Goal: Task Accomplishment & Management: Manage account settings

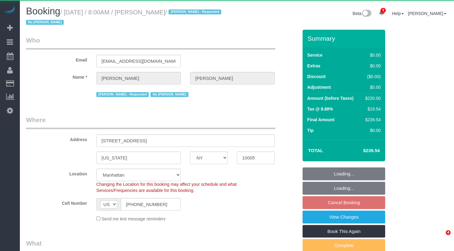
select select "NY"
select select "2"
select select "object:959"
select select "string:stripe-pm_1QVDkM4VGloSiKo7X4EHli3C"
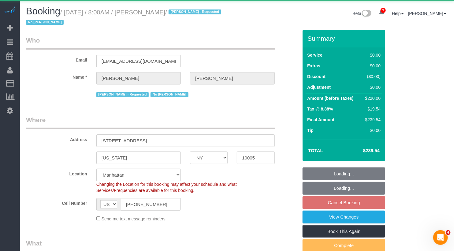
select select "2"
select select "spot1"
select select "number:56"
select select "number:72"
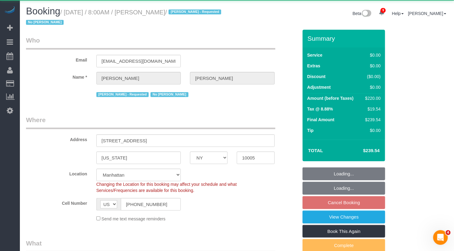
select select "number:15"
select select "number:5"
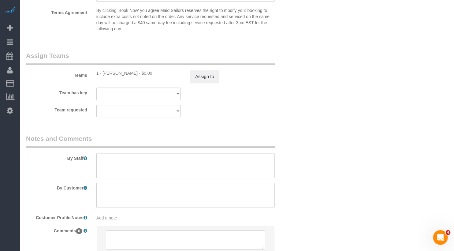
scroll to position [819, 0]
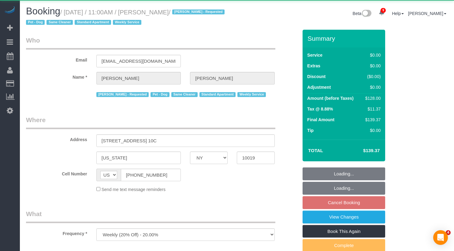
select select "NY"
select select "object:826"
select select "string:stripe-pm_1Qprwf4VGloSiKo7wcYFckr9"
select select "number:58"
select select "number:71"
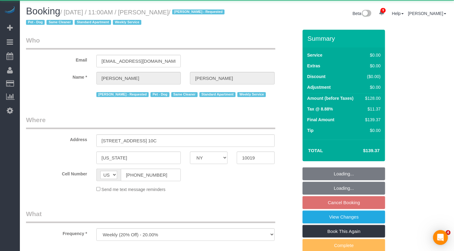
select select "number:13"
select select "number:5"
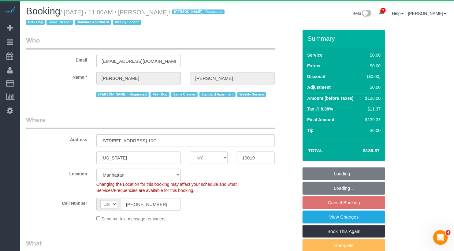
select select "spot4"
select select "1"
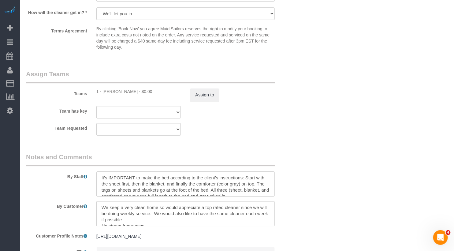
scroll to position [819, 0]
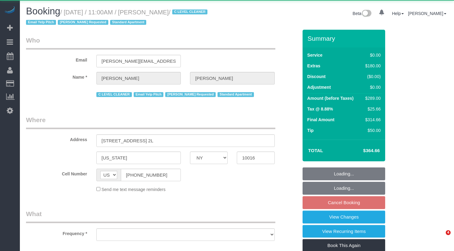
select select "NY"
select select "object:984"
select select "string:stripe-pm_1HFoEO4VGloSiKo7uLknEXsN"
select select "1"
select select "number:89"
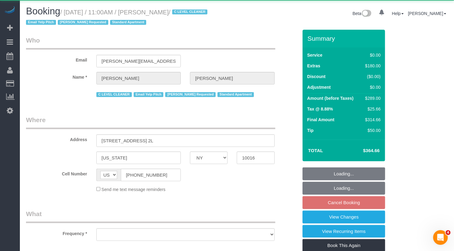
select select "number:90"
select select "number:15"
select select "number:6"
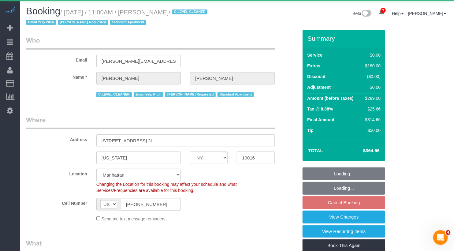
select select "spot4"
select select "1"
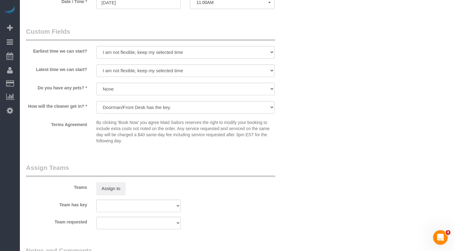
scroll to position [820, 0]
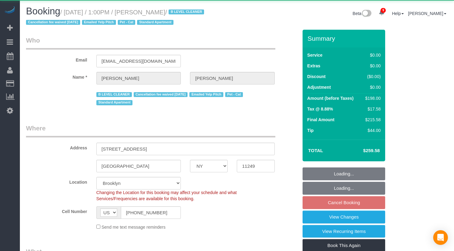
select select "NY"
select select "spot6"
select select "object:833"
select select "string:stripe-pm_1JuT5z4VGloSiKo76JQ75BXT"
select select "2"
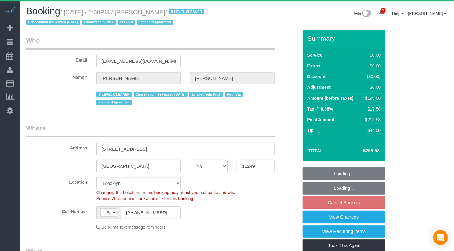
select select "2"
select select "number:61"
select select "number:74"
select select "number:14"
select select "number:5"
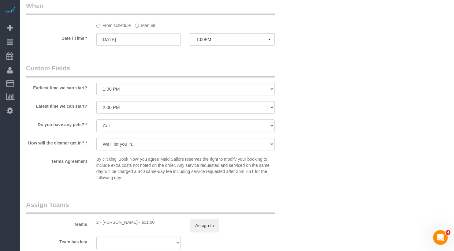
scroll to position [642, 0]
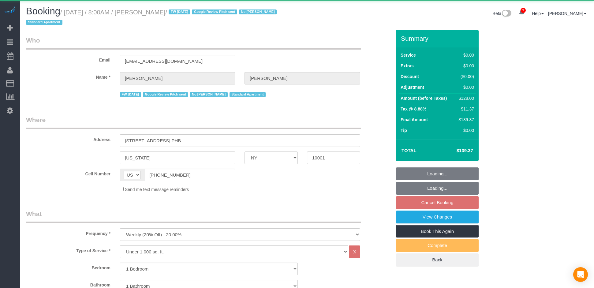
select select "NY"
select select "1"
select select "object:821"
select select "string:stripe-pm_1PEGLP4VGloSiKo7LwC35vvO"
select select "1"
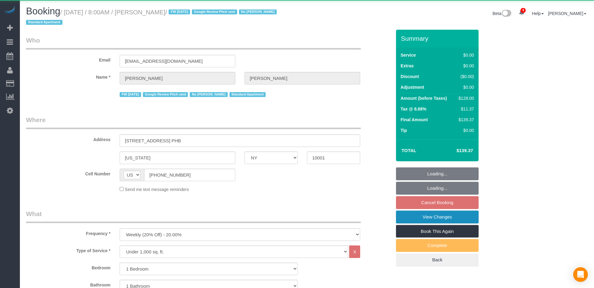
select select "spot1"
select select "number:89"
select select "number:90"
select select "number:15"
select select "number:5"
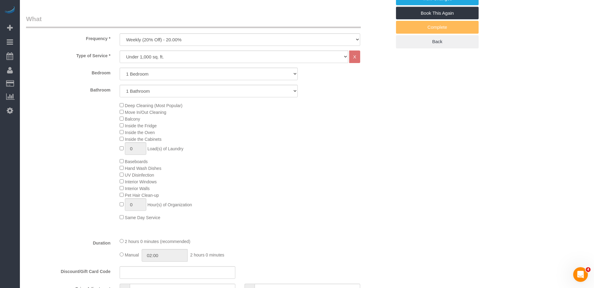
scroll to position [113, 0]
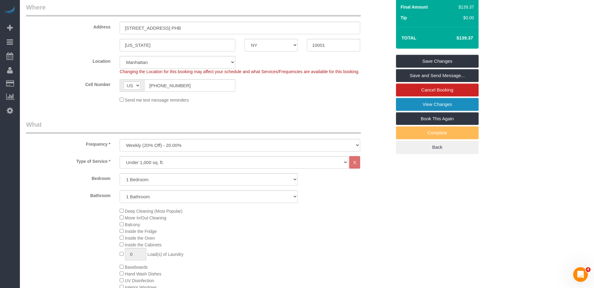
click at [440, 109] on link "View Changes" at bounding box center [437, 104] width 83 height 13
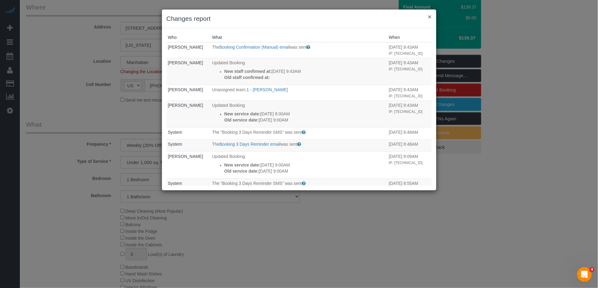
click at [430, 16] on button "×" at bounding box center [430, 16] width 4 height 6
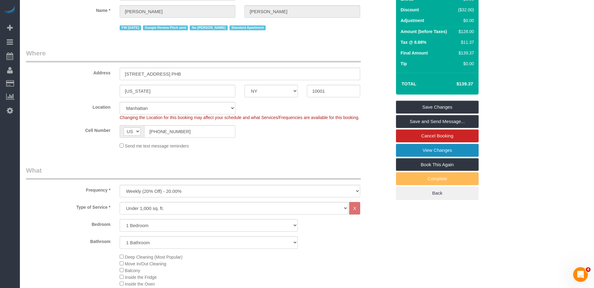
scroll to position [0, 0]
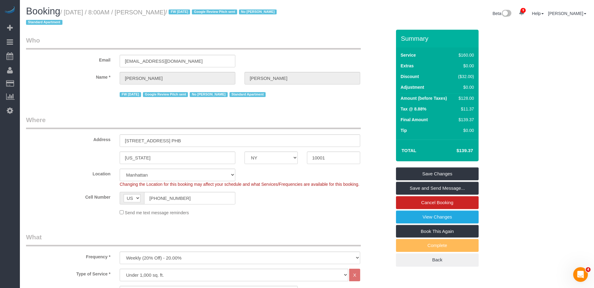
drag, startPoint x: 209, startPoint y: 11, endPoint x: 156, endPoint y: 12, distance: 52.6
click at [156, 12] on small "/ September 04, 2025 / 8:00AM / Christopher Levin / FW 08/22/24 Google Review P…" at bounding box center [152, 17] width 252 height 17
copy small "Christopher Levin"
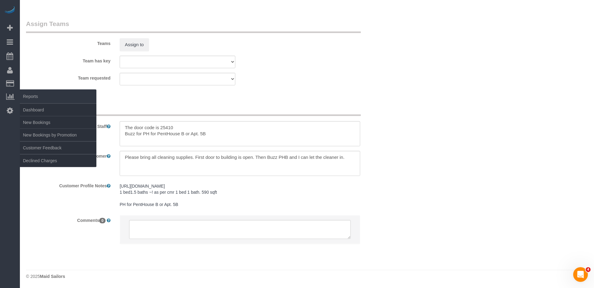
scroll to position [811, 0]
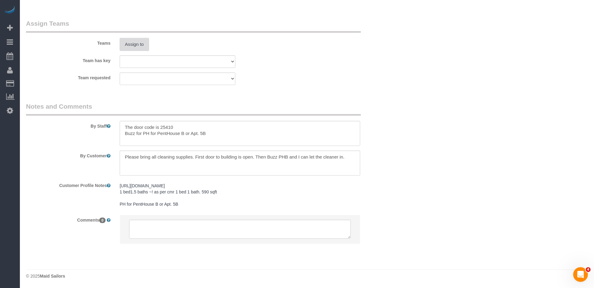
click at [134, 43] on button "Assign to" at bounding box center [134, 44] width 29 height 13
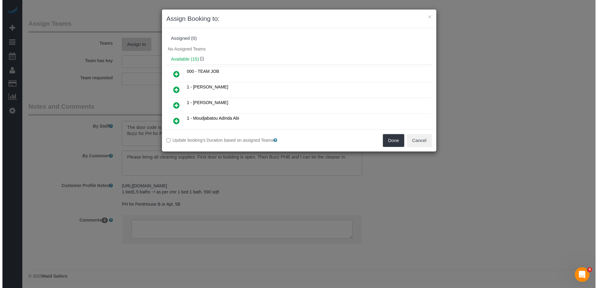
scroll to position [805, 0]
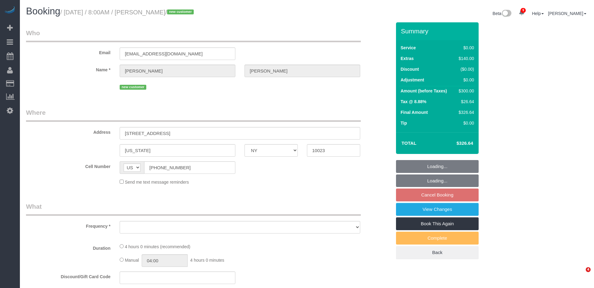
select select "NY"
select select "object:804"
select select "string:stripe-pm_1S1s894VGloSiKo7H4Snx5aC"
select select "1"
select select "spot1"
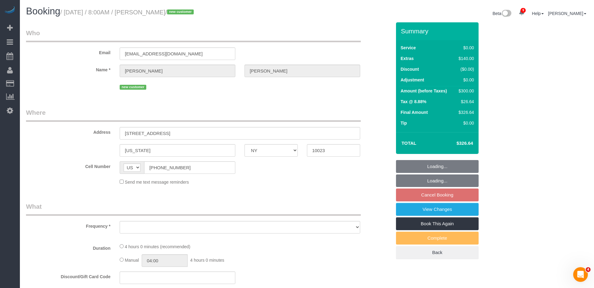
select select "number:56"
select select "number:69"
select select "number:15"
select select "number:6"
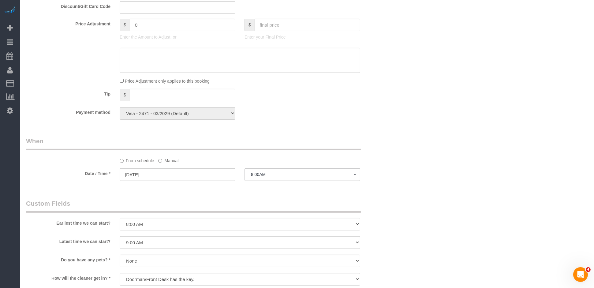
scroll to position [772, 0]
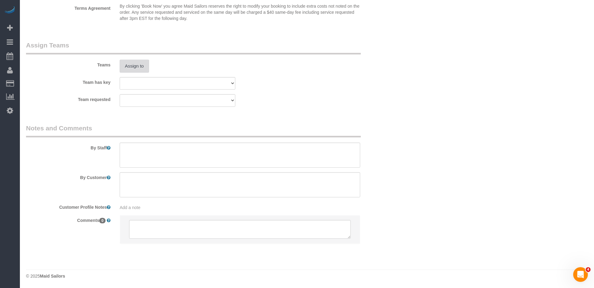
drag, startPoint x: 131, startPoint y: 76, endPoint x: 132, endPoint y: 71, distance: 5.0
click at [131, 74] on sui-booking-teams "Teams Assign to Team has key 000- Donna Mercado 000 - Partnerships 000 - TEAM J…" at bounding box center [208, 74] width 365 height 66
click at [132, 69] on button "Assign to" at bounding box center [134, 66] width 29 height 13
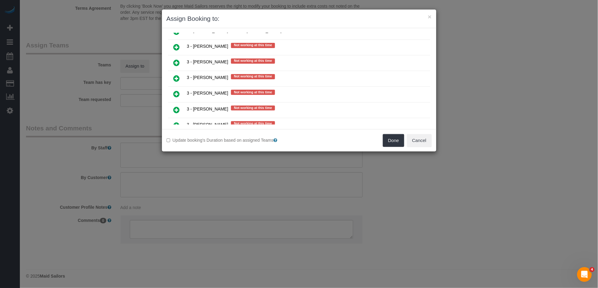
scroll to position [831, 0]
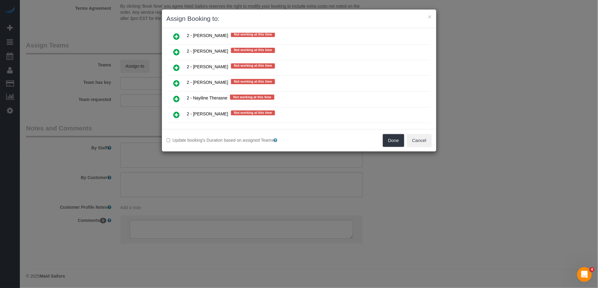
click at [174, 80] on icon at bounding box center [177, 83] width 6 height 7
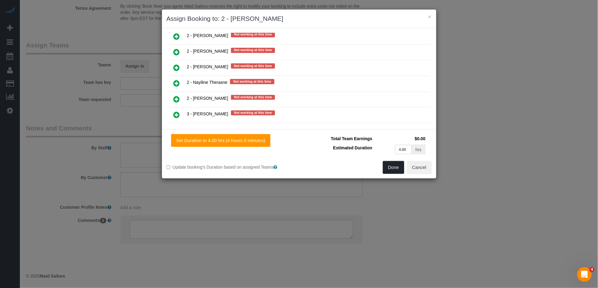
click at [390, 170] on button "Done" at bounding box center [393, 167] width 21 height 13
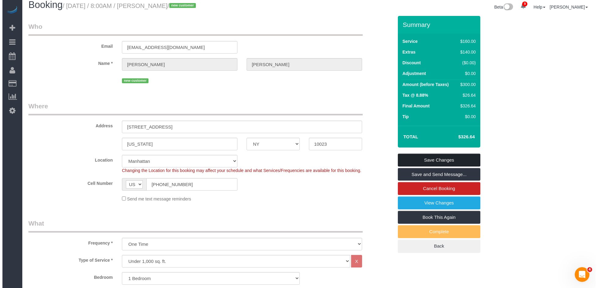
scroll to position [0, 0]
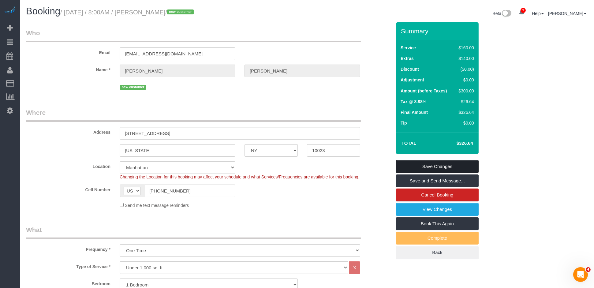
click at [427, 165] on link "Save Changes" at bounding box center [437, 166] width 83 height 13
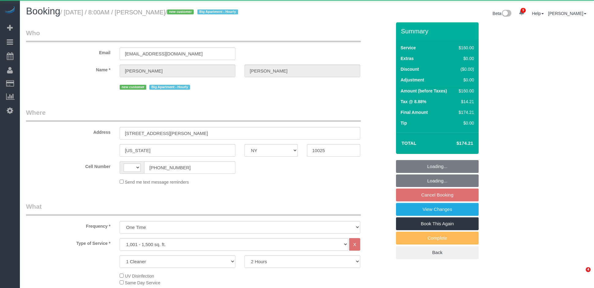
select select "NY"
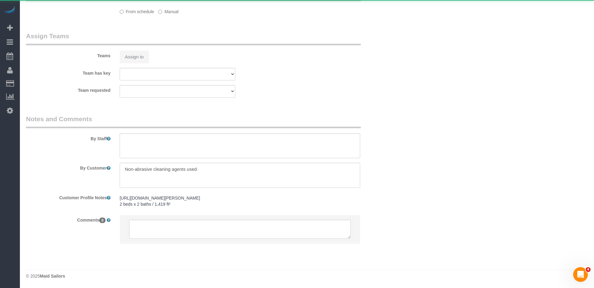
select select "string:US"
select select "spot1"
select select "number:89"
select select "number:70"
select select "number:15"
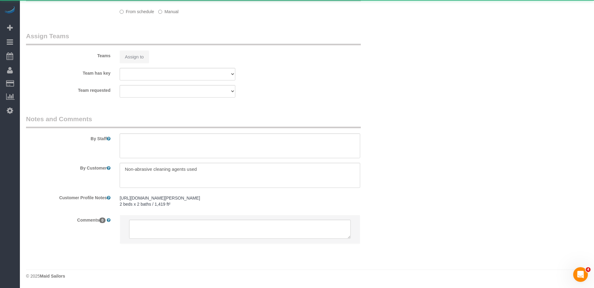
select select "number:5"
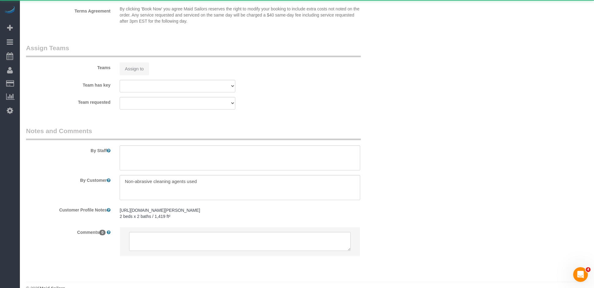
select select "object:1332"
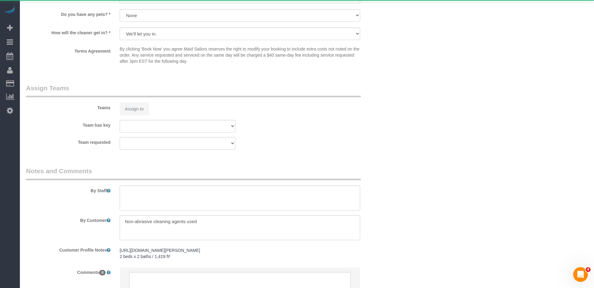
select select "string:stripe-pm_1S2ST74VGloSiKo7dR9T7CF6"
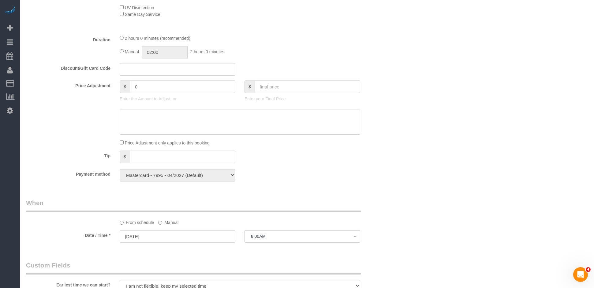
scroll to position [59, 0]
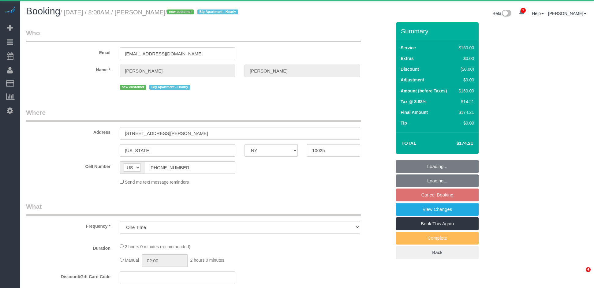
select select "NY"
select select "object:791"
select select "string:stripe-pm_1S2ST74VGloSiKo7dR9T7CF6"
select select "spot1"
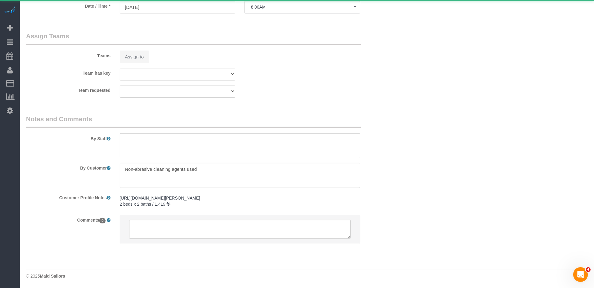
select select "number:89"
select select "number:70"
select select "number:15"
select select "number:5"
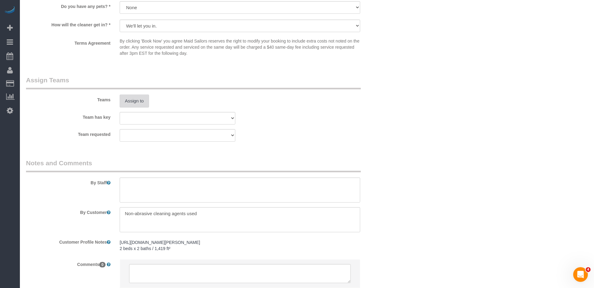
click at [132, 107] on button "Assign to" at bounding box center [134, 100] width 29 height 13
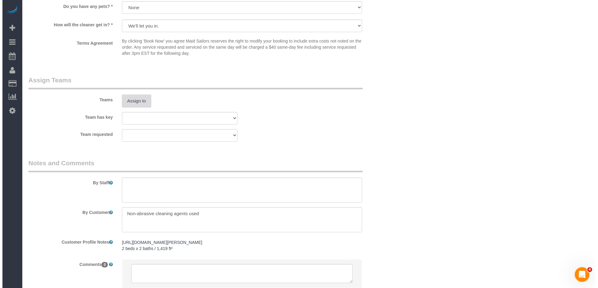
scroll to position [600, 0]
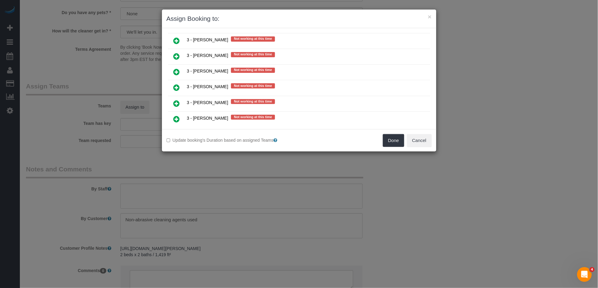
click at [176, 68] on icon at bounding box center [177, 71] width 6 height 7
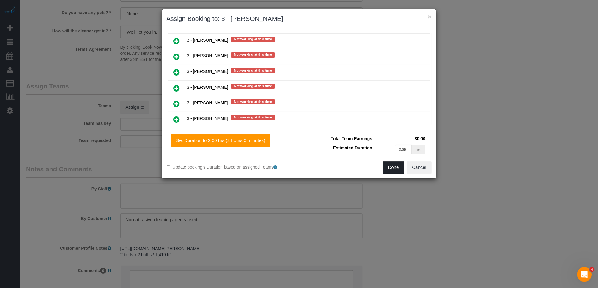
click at [390, 164] on button "Done" at bounding box center [393, 167] width 21 height 13
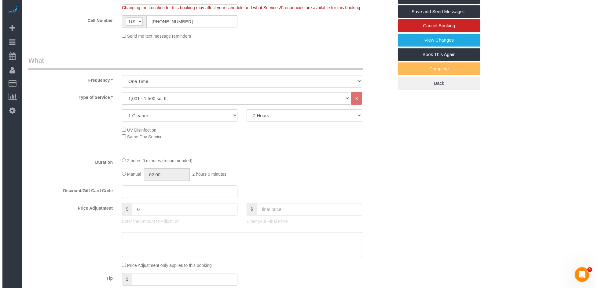
scroll to position [0, 0]
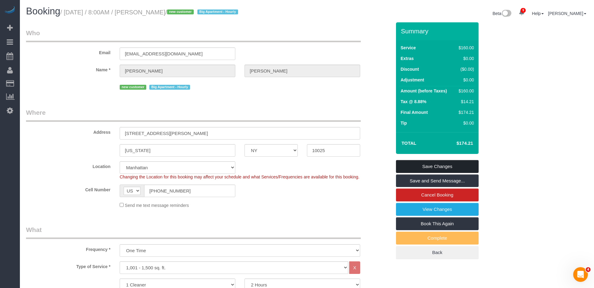
click at [455, 170] on link "Save Changes" at bounding box center [437, 166] width 83 height 13
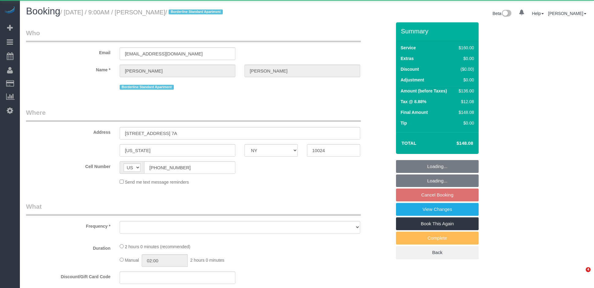
select select "NY"
select select "object:782"
select select "number:89"
select select "number:90"
select select "number:15"
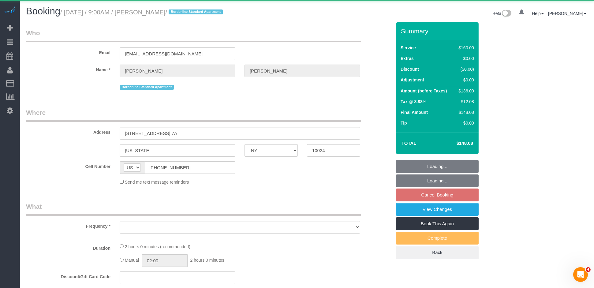
select select "number:5"
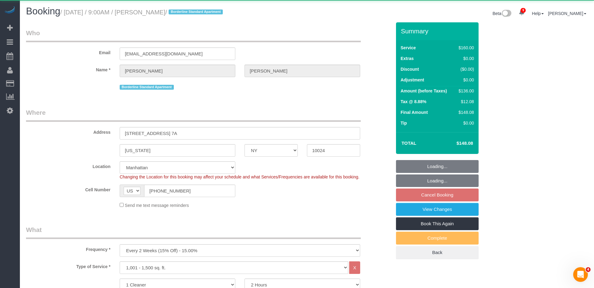
select select "string:stripe-pm_1RxG3D4VGloSiKo7JLQddXfy"
select select "spot2"
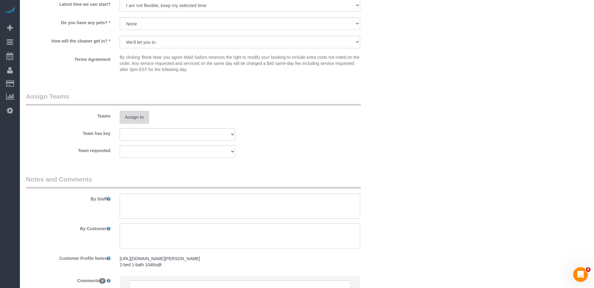
click at [144, 124] on button "Assign to" at bounding box center [134, 117] width 29 height 13
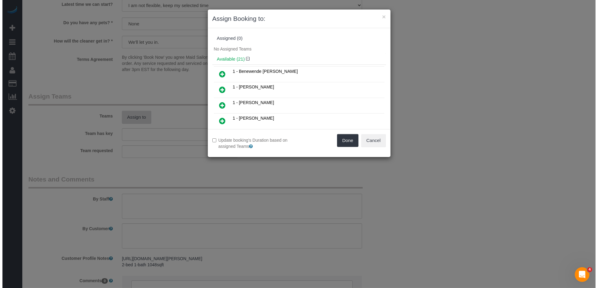
scroll to position [595, 0]
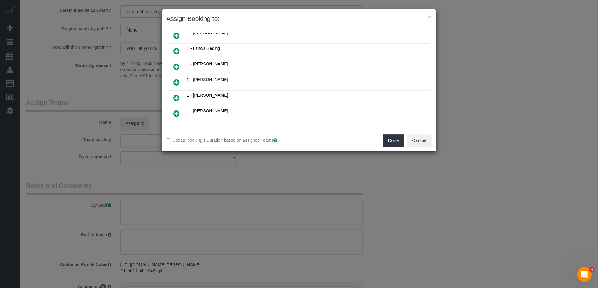
click at [176, 79] on icon at bounding box center [177, 82] width 6 height 7
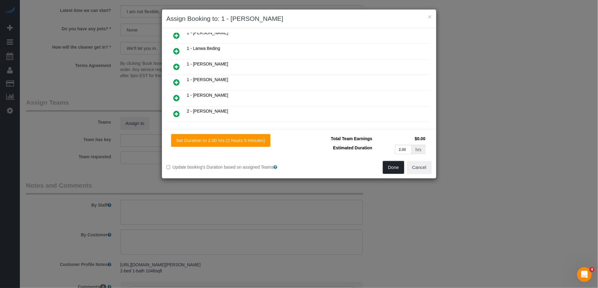
click at [389, 166] on button "Done" at bounding box center [393, 167] width 21 height 13
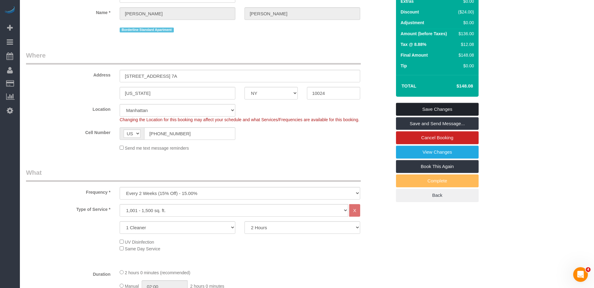
scroll to position [0, 0]
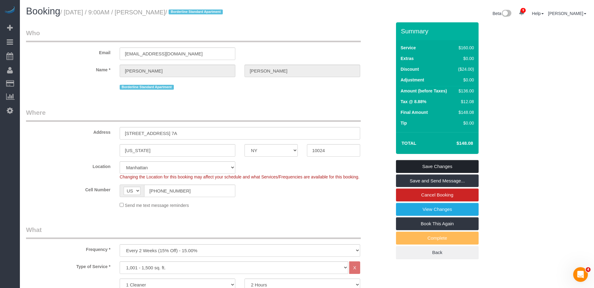
click at [440, 165] on link "Save Changes" at bounding box center [437, 166] width 83 height 13
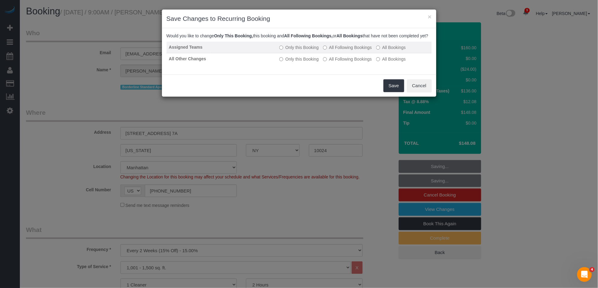
click at [356, 50] on label "All Following Bookings" at bounding box center [347, 47] width 49 height 6
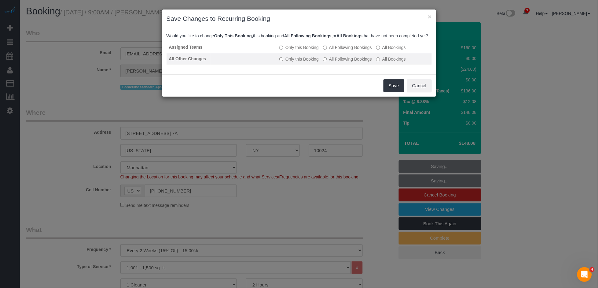
click at [354, 62] on label "All Following Bookings" at bounding box center [347, 59] width 49 height 6
click at [394, 87] on button "Save" at bounding box center [394, 85] width 21 height 13
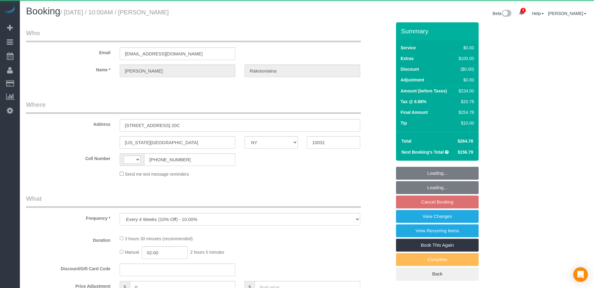
select select "NY"
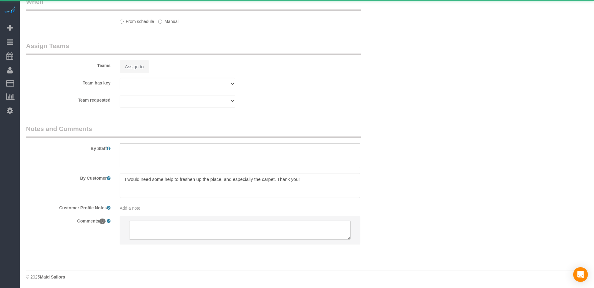
select select "string:US"
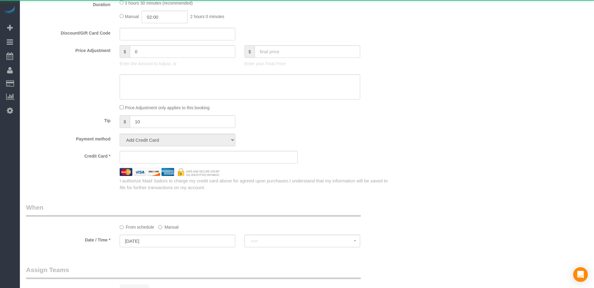
select select "object:1349"
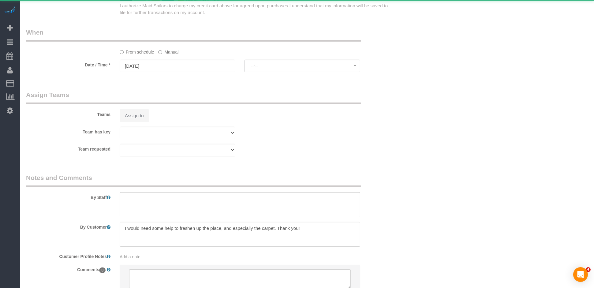
select select "string:stripe-pm_1QykEQ4VGloSiKo70pG1UeS6"
select select "spot58"
select select "number:57"
select select "number:73"
select select "number:15"
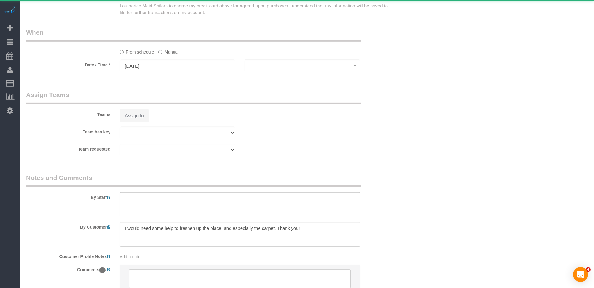
select select "number:5"
select select "1"
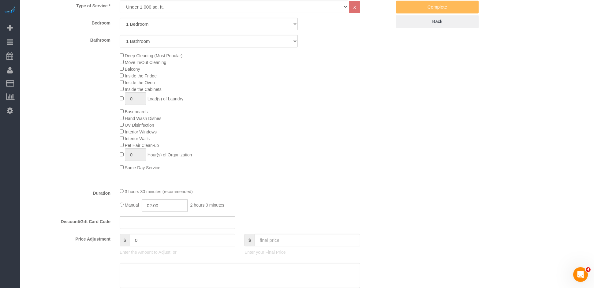
scroll to position [0, 0]
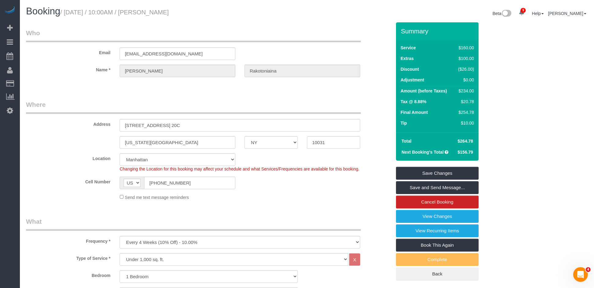
drag, startPoint x: 247, startPoint y: 9, endPoint x: 162, endPoint y: 12, distance: 85.4
click at [161, 13] on h1 "Booking / September 04, 2025 / 10:00AM / Marie-Ange Rakotoniaina" at bounding box center [164, 11] width 276 height 10
copy small "[PERSON_NAME]"
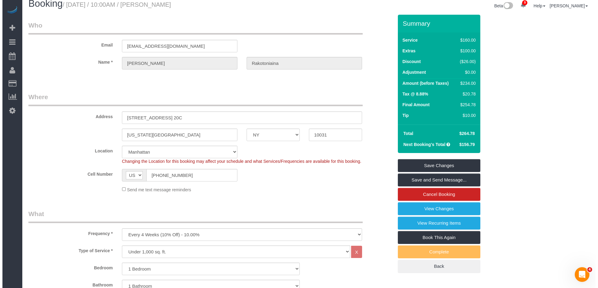
scroll to position [9, 0]
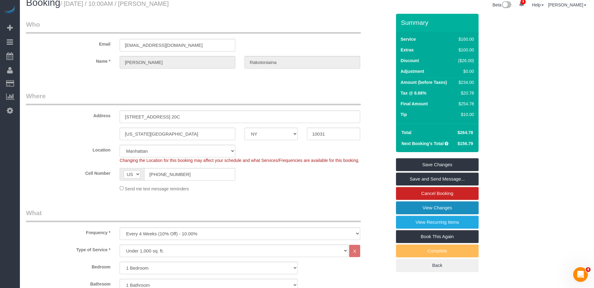
click at [441, 211] on link "View Changes" at bounding box center [437, 207] width 83 height 13
click at [441, 211] on body "9 Beta Your Notifications You have 0 alerts × You have 1 to charge for 09/01/20…" at bounding box center [297, 135] width 594 height 288
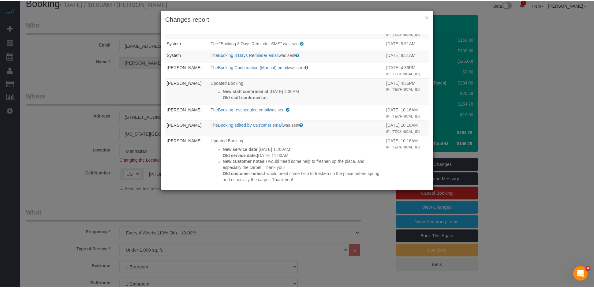
scroll to position [207, 0]
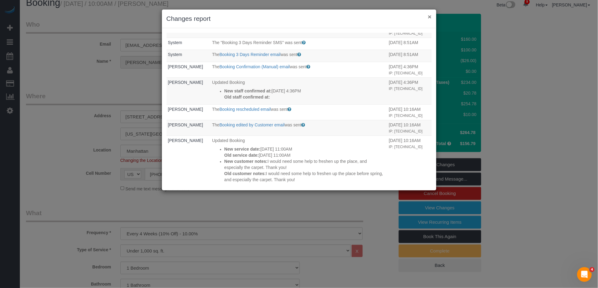
click at [431, 17] on div "× Changes report" at bounding box center [299, 18] width 275 height 19
drag, startPoint x: 431, startPoint y: 17, endPoint x: 425, endPoint y: 21, distance: 6.9
click at [431, 17] on button "×" at bounding box center [430, 16] width 4 height 6
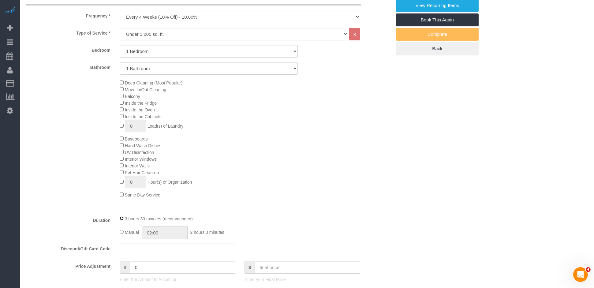
scroll to position [69, 0]
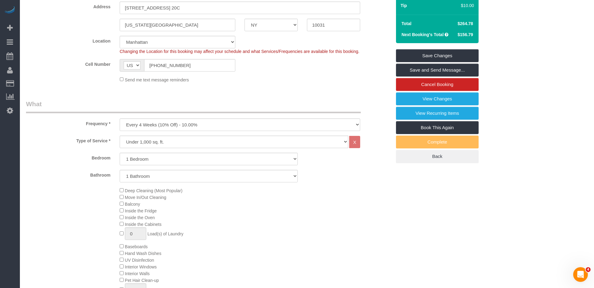
select select "spot113"
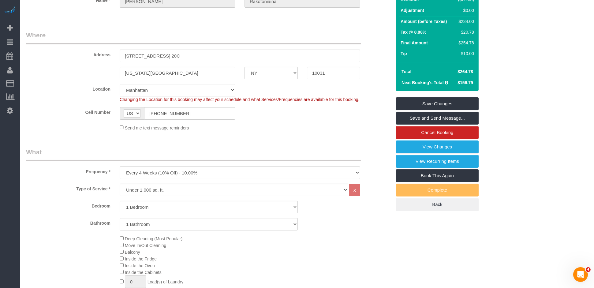
scroll to position [0, 0]
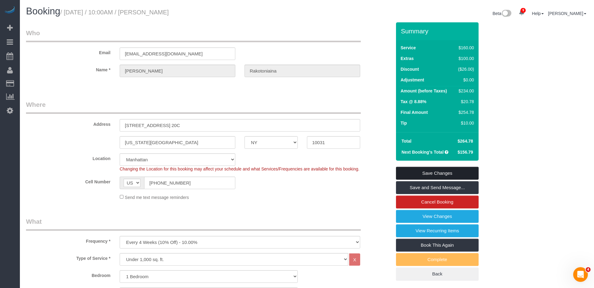
click at [455, 174] on link "Save Changes" at bounding box center [437, 173] width 83 height 13
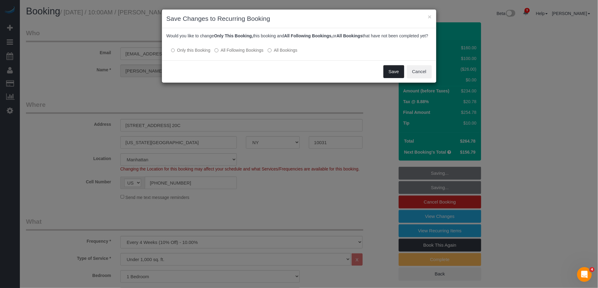
click at [391, 76] on button "Save" at bounding box center [394, 71] width 21 height 13
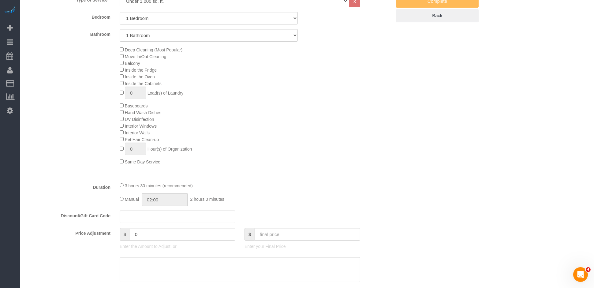
scroll to position [639, 0]
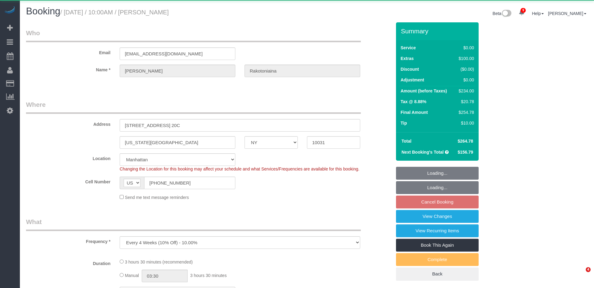
select select "NY"
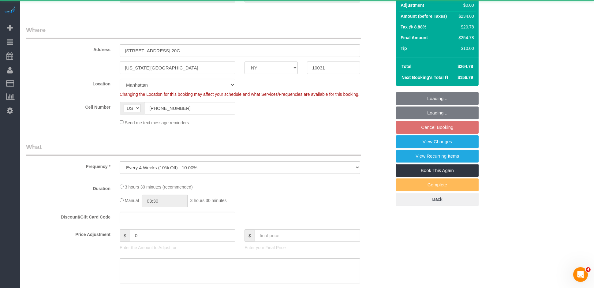
select select "object:800"
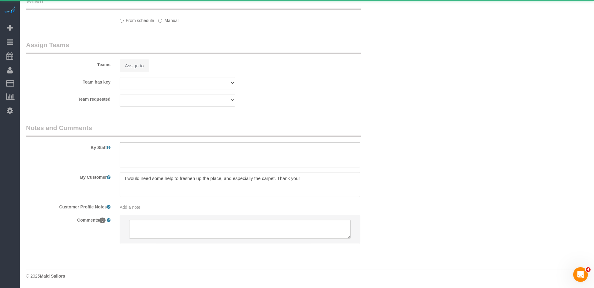
select select "string:stripe-pm_1QykEQ4VGloSiKo70pG1UeS6"
select select "1"
select select "spot3"
select select "number:57"
select select "number:73"
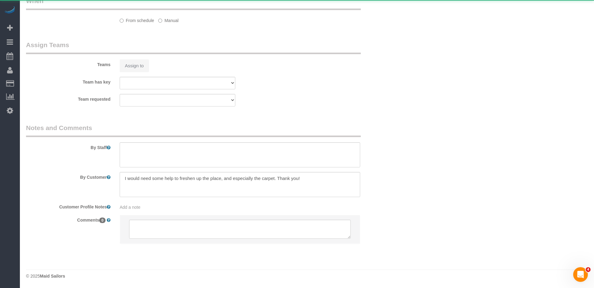
select select "number:15"
select select "number:5"
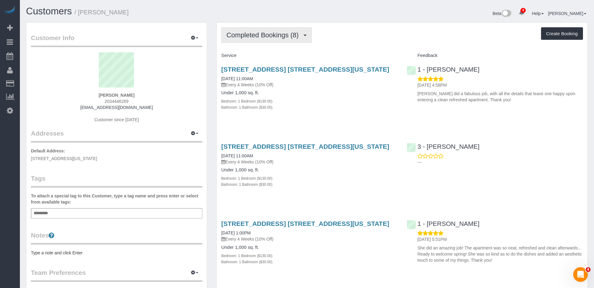
click at [286, 38] on span "Completed Bookings (8)" at bounding box center [263, 35] width 75 height 8
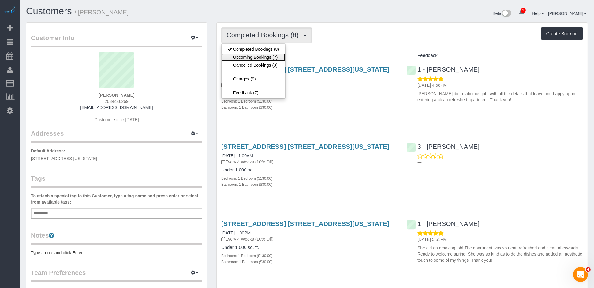
click at [280, 59] on link "Upcoming Bookings (7)" at bounding box center [253, 57] width 64 height 8
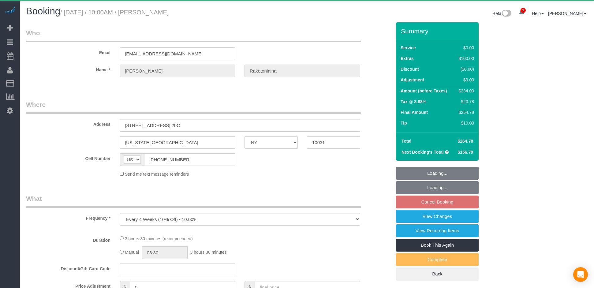
select select "NY"
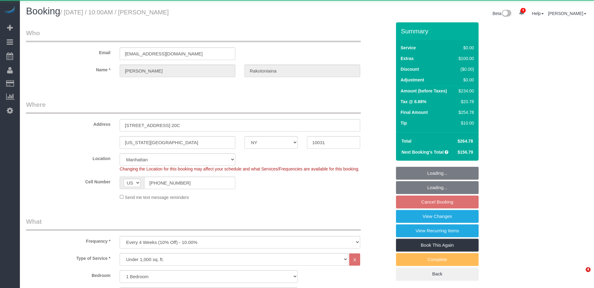
select select "object:800"
select select "string:stripe-pm_1QykEQ4VGloSiKo70pG1UeS6"
select select "spot3"
select select "number:57"
select select "number:73"
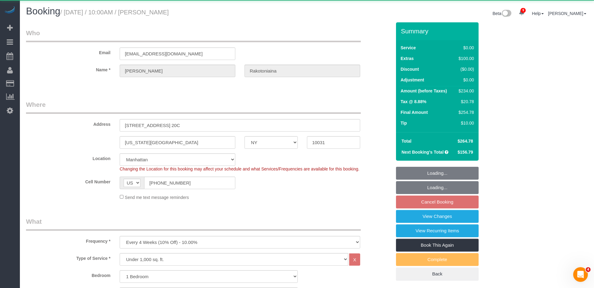
select select "number:15"
select select "number:5"
select select "1"
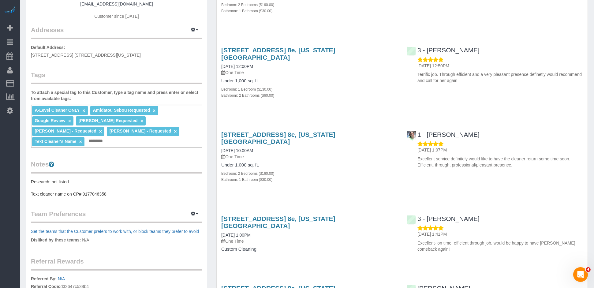
scroll to position [118, 0]
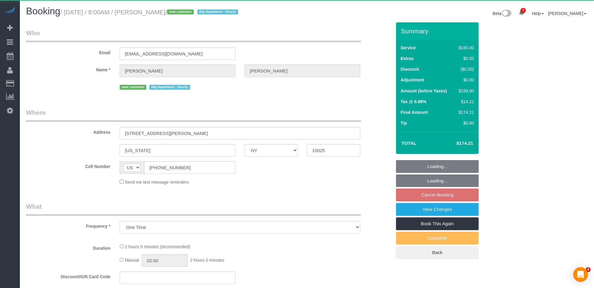
select select "NY"
select select "object:937"
select select "string:stripe-pm_1S2ST74VGloSiKo7dR9T7CF6"
select select "spot1"
select select "number:89"
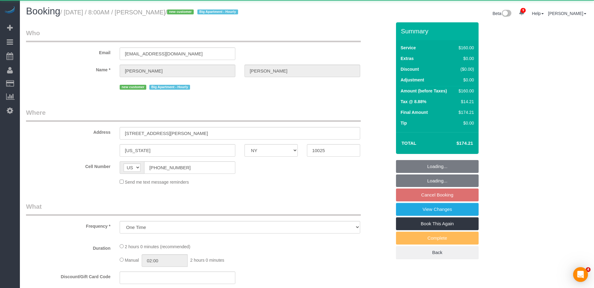
select select "number:70"
select select "number:15"
select select "number:5"
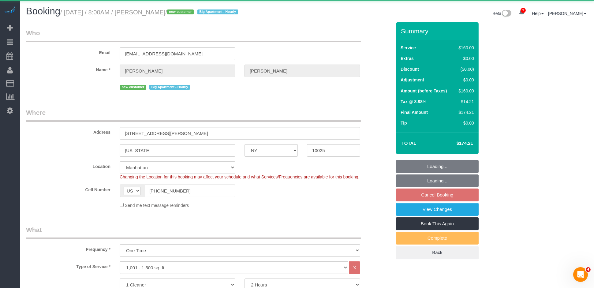
scroll to position [550, 0]
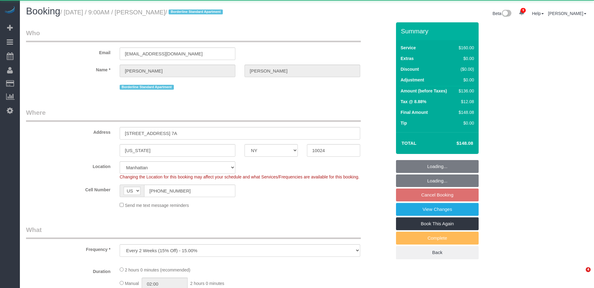
select select "NY"
select select "object:788"
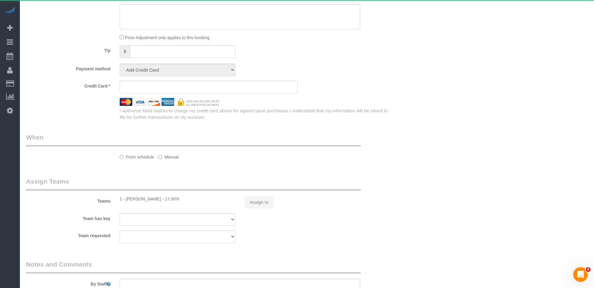
select select "string:stripe-pm_1RxG3D4VGloSiKo7JLQddXfy"
select select "spot2"
select select "number:89"
select select "number:90"
select select "number:15"
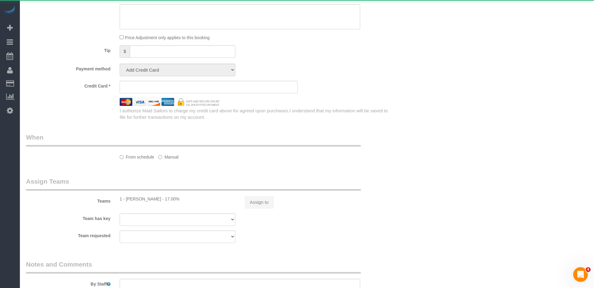
select select "number:5"
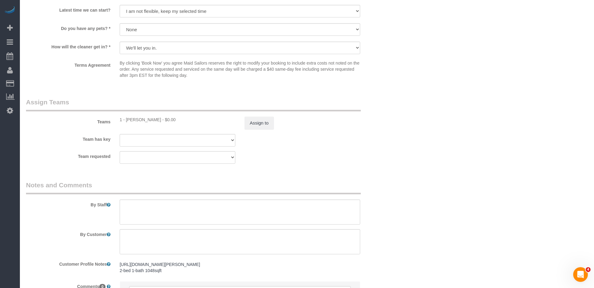
scroll to position [493, 0]
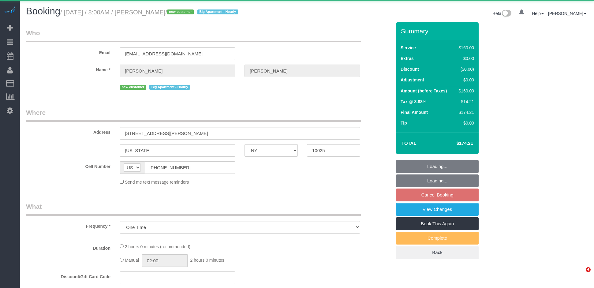
select select "NY"
select select "object:942"
select select "string:stripe-pm_1S2ST74VGloSiKo7dR9T7CF6"
select select "spot1"
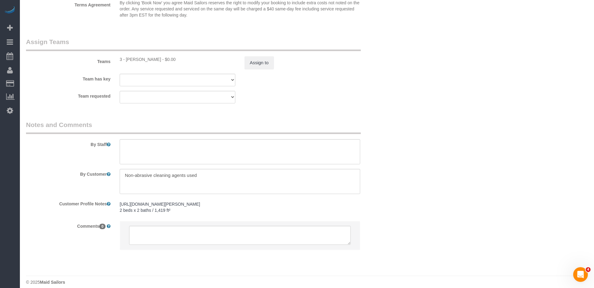
scroll to position [657, 0]
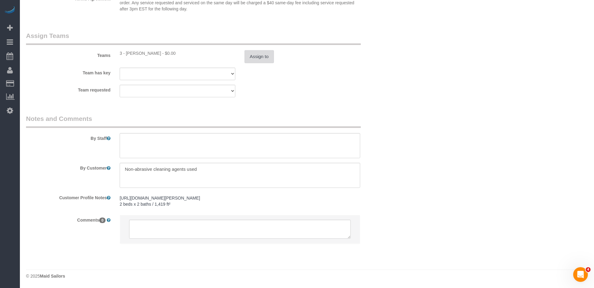
click at [270, 56] on button "Assign to" at bounding box center [258, 56] width 29 height 13
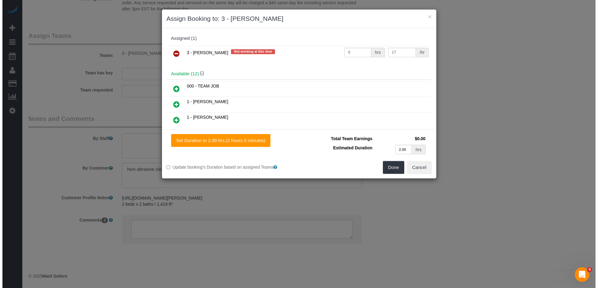
scroll to position [651, 0]
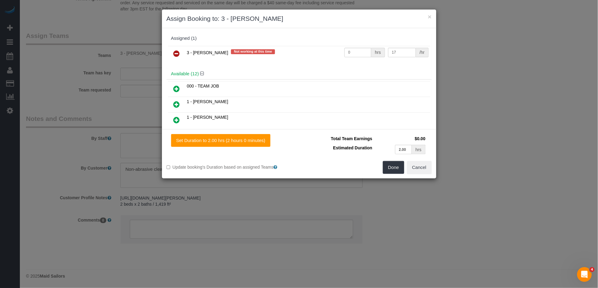
click at [179, 54] on icon at bounding box center [177, 53] width 6 height 7
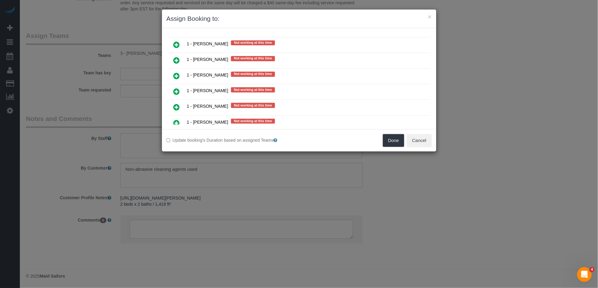
scroll to position [580, 0]
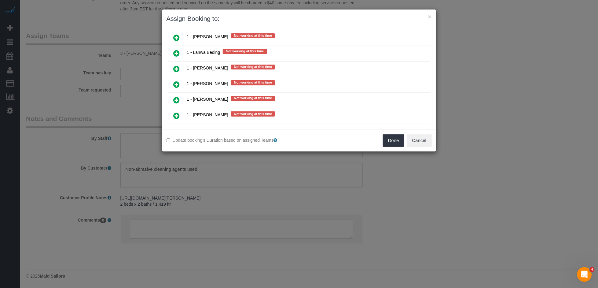
click at [176, 128] on icon at bounding box center [177, 131] width 6 height 7
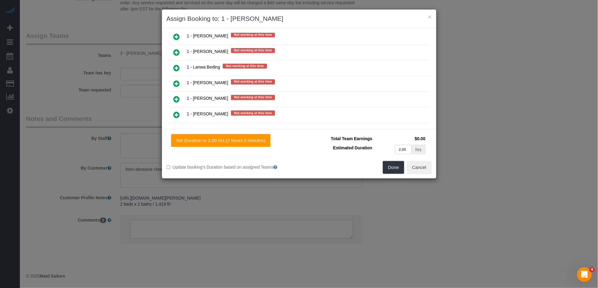
scroll to position [594, 0]
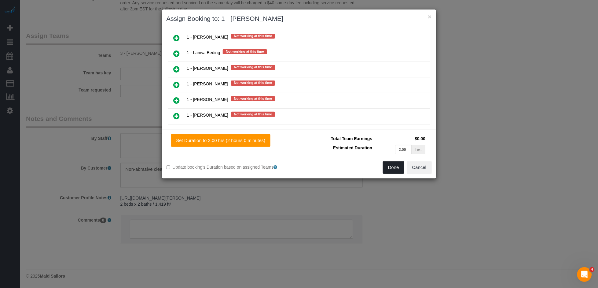
drag, startPoint x: 392, startPoint y: 167, endPoint x: 395, endPoint y: 159, distance: 8.9
click at [392, 167] on button "Done" at bounding box center [393, 167] width 21 height 13
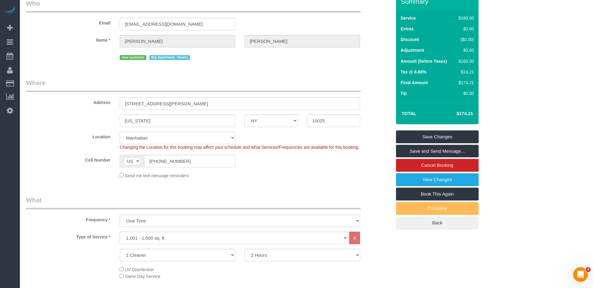
scroll to position [20, 0]
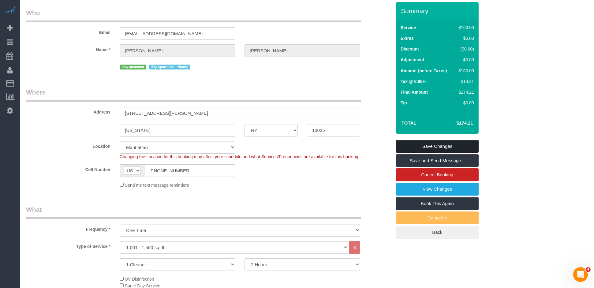
click at [453, 149] on link "Save Changes" at bounding box center [437, 146] width 83 height 13
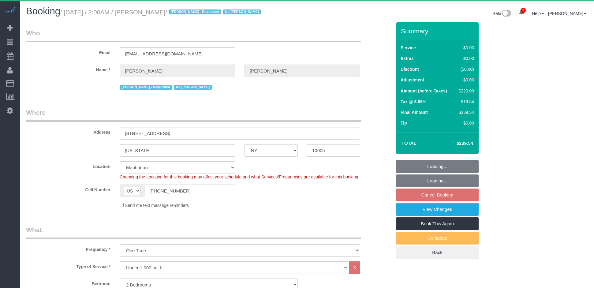
select select "NY"
select select "object:814"
select select "string:stripe-pm_1QVDkM4VGloSiKo7X4EHli3C"
select select "2"
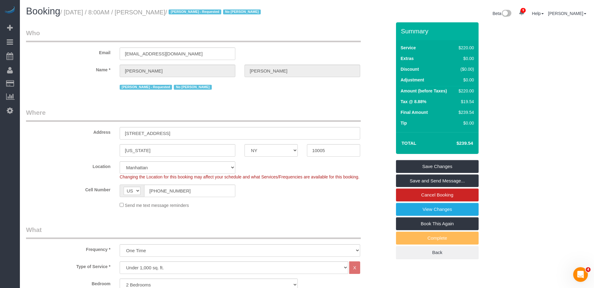
drag, startPoint x: 197, startPoint y: 10, endPoint x: 130, endPoint y: 13, distance: 67.0
click at [130, 13] on small "/ September 04, 2025 / 8:00AM / Brian Nguyen / John Harris - Requested No Noufo…" at bounding box center [161, 12] width 202 height 7
copy small "8:00AM / Brian Nguyen"
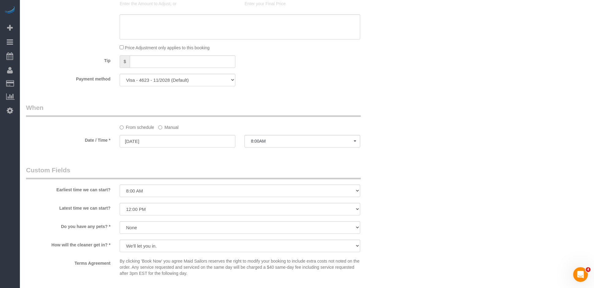
scroll to position [541, 0]
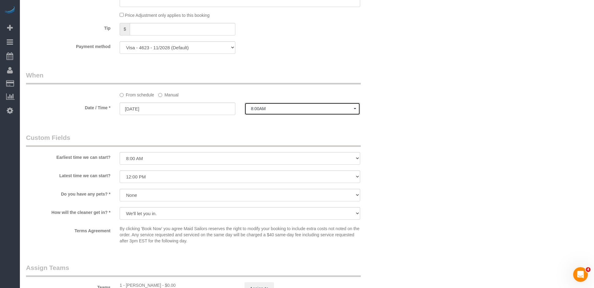
click at [257, 111] on span "8:00AM" at bounding box center [302, 108] width 103 height 5
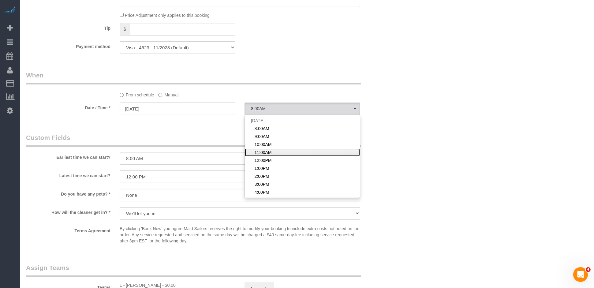
click at [264, 155] on span "11:00AM" at bounding box center [262, 152] width 17 height 6
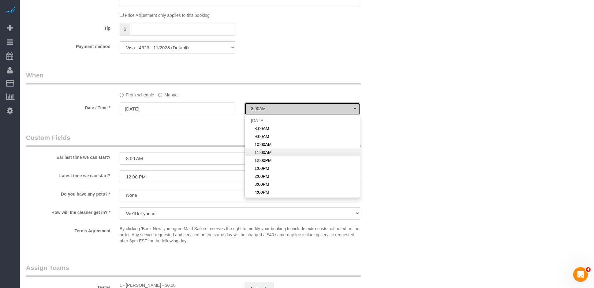
select select "spot4"
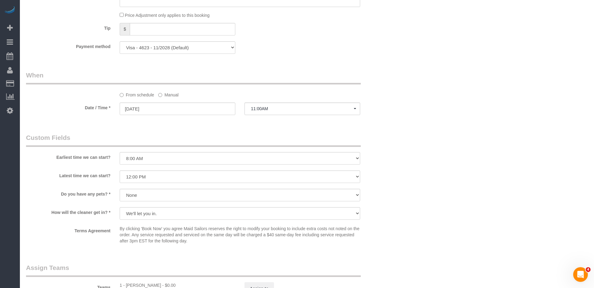
click at [171, 98] on label "Manual" at bounding box center [168, 94] width 20 height 8
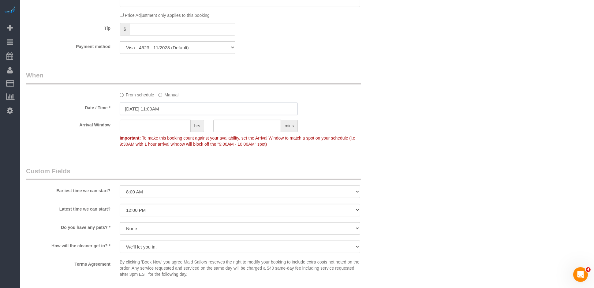
click at [167, 115] on input "09/04/2025 11:00AM" at bounding box center [209, 108] width 178 height 13
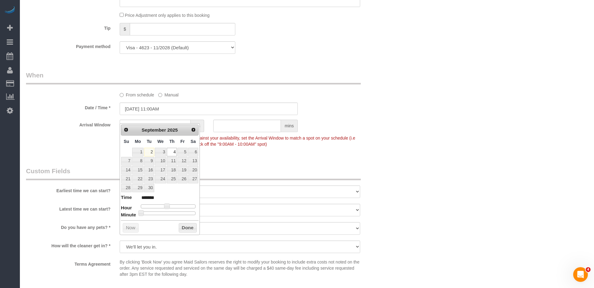
type input "09/04/2025 11:35AM"
type input "*******"
click at [173, 214] on div at bounding box center [168, 213] width 55 height 4
type input "09/04/2025 11:40AM"
type input "*******"
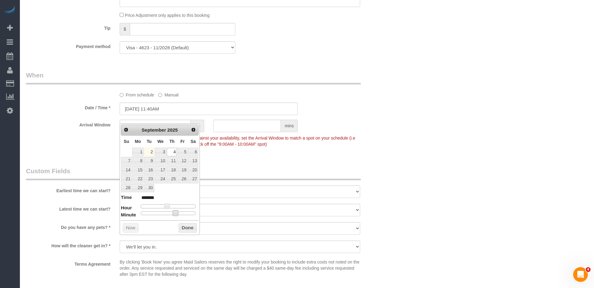
type input "09/04/2025 11:35AM"
type input "*******"
click at [175, 214] on div at bounding box center [168, 213] width 55 height 4
type input "09/04/2025 11:30AM"
type input "*******"
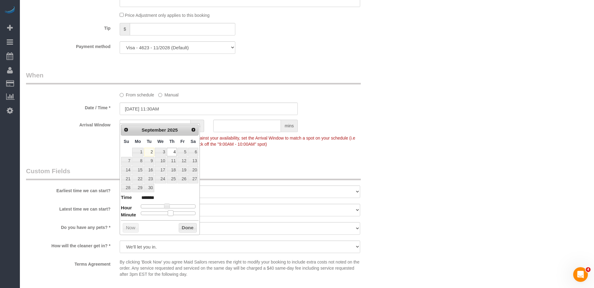
click at [173, 213] on div at bounding box center [168, 213] width 55 height 4
click at [194, 234] on div "Prev Next September 2025 Su Mo Tu We Th Fr Sa 1 2 3 4 5 6 7 8 9 10 11 12 13 14 …" at bounding box center [160, 178] width 80 height 111
drag, startPoint x: 193, startPoint y: 229, endPoint x: 225, endPoint y: 218, distance: 33.8
click at [194, 229] on button "Done" at bounding box center [188, 228] width 18 height 10
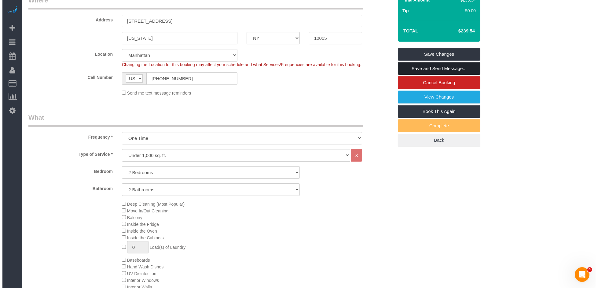
scroll to position [0, 0]
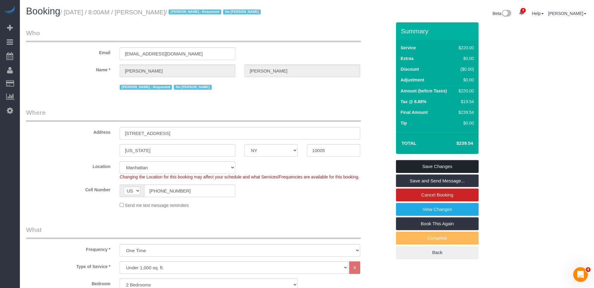
click at [426, 170] on link "Save Changes" at bounding box center [437, 166] width 83 height 13
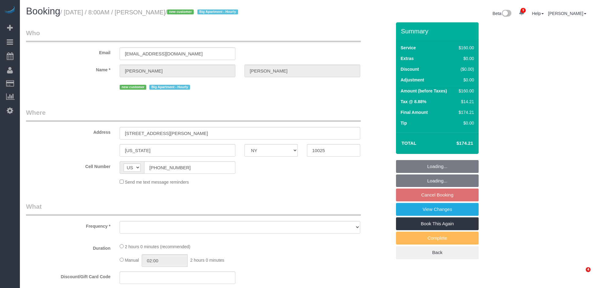
select select "NY"
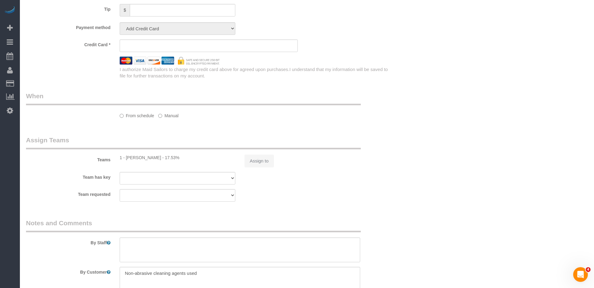
select select "object:711"
select select "string:stripe-pm_1S2ST74VGloSiKo7dR9T7CF6"
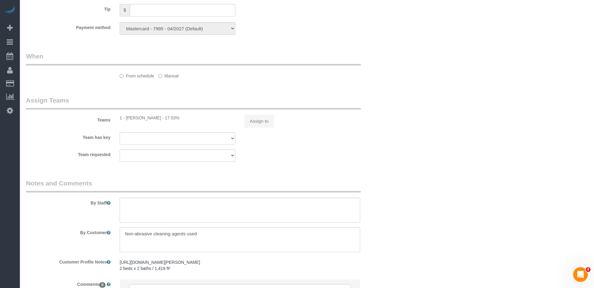
scroll to position [438, 0]
select select "number:89"
select select "number:70"
select select "number:15"
select select "number:5"
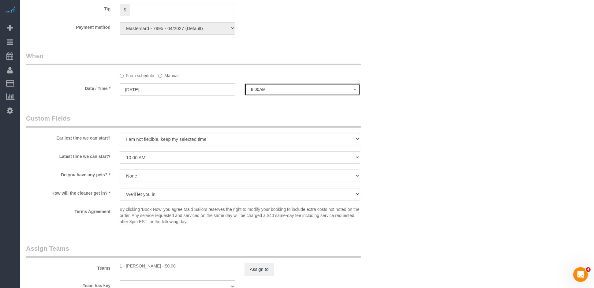
click at [265, 92] on span "8:00AM" at bounding box center [302, 89] width 103 height 5
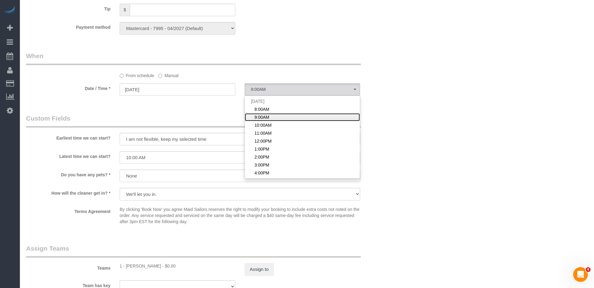
click at [267, 120] on span "9:00AM" at bounding box center [261, 117] width 15 height 6
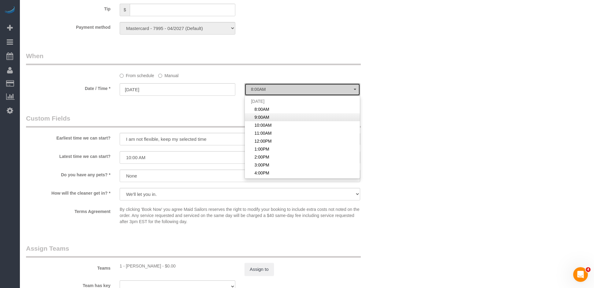
select select "spot2"
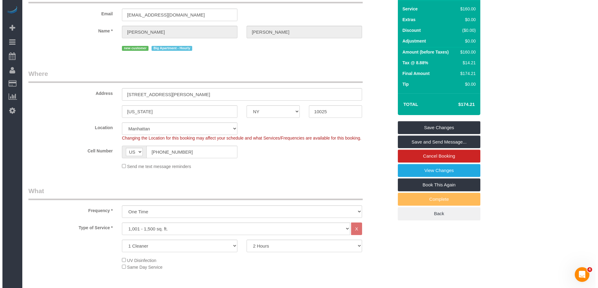
scroll to position [0, 0]
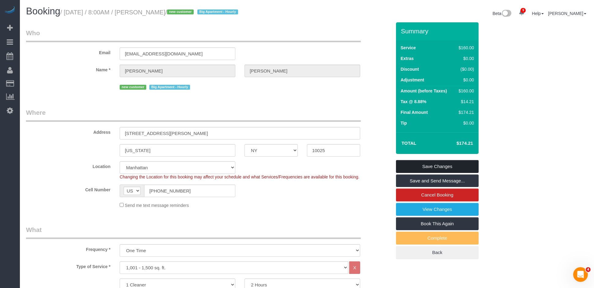
click at [409, 165] on link "Save Changes" at bounding box center [437, 166] width 83 height 13
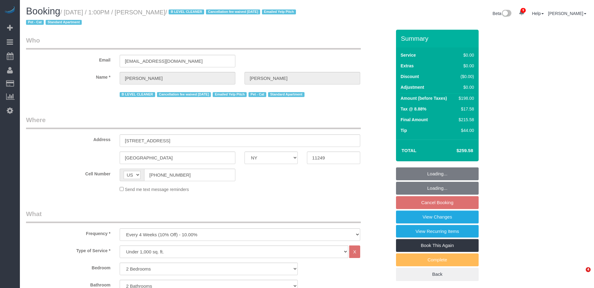
select select "NY"
select select "2"
select select "spot6"
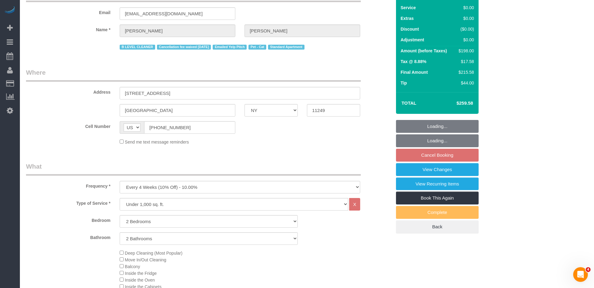
select select "string:stripe-pm_1JuT5z4VGloSiKo76JQ75BXT"
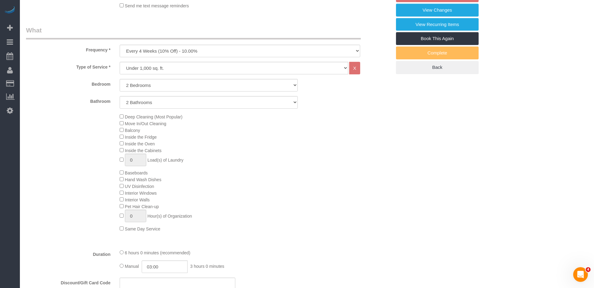
select select "object:1206"
select select "spot65"
select select "2"
select select "number:61"
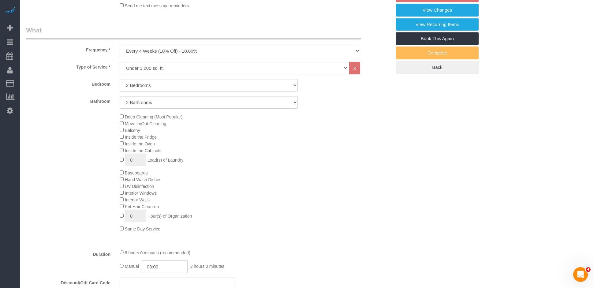
select select "number:74"
select select "number:14"
select select "number:5"
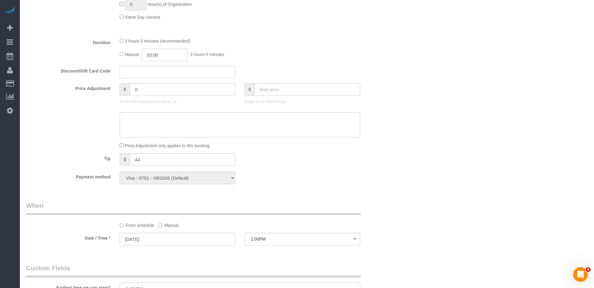
scroll to position [445, 0]
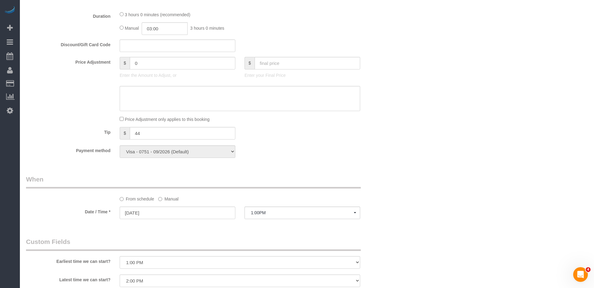
drag, startPoint x: 319, startPoint y: 233, endPoint x: 313, endPoint y: 225, distance: 10.0
click at [317, 231] on div "Who Email emilydansky@gmail.com Name * Emily Dansky B LEVEL CLEANER Cancellatio…" at bounding box center [208, 99] width 374 height 1029
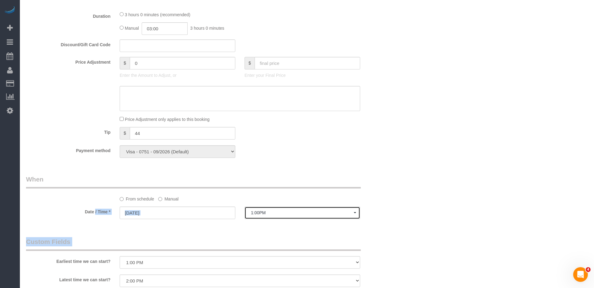
click at [312, 219] on button "1:00PM" at bounding box center [302, 212] width 116 height 13
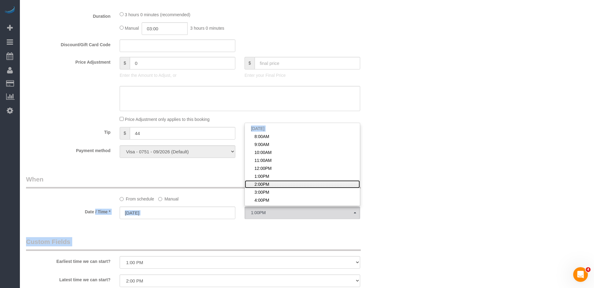
click at [276, 188] on link "2:00PM" at bounding box center [302, 184] width 115 height 8
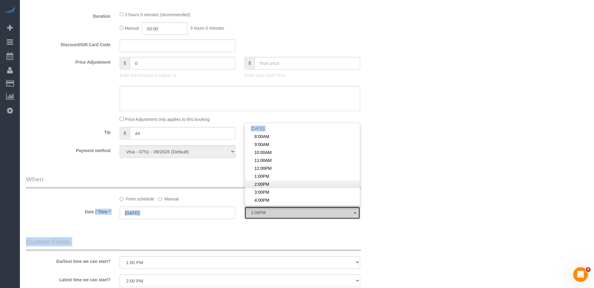
select select "spot66"
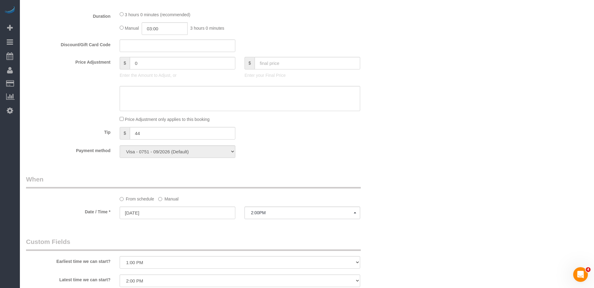
click at [428, 198] on div "Who Email emilydansky@gmail.com Name * Emily Dansky B LEVEL CLEANER Cancellatio…" at bounding box center [306, 99] width 561 height 1029
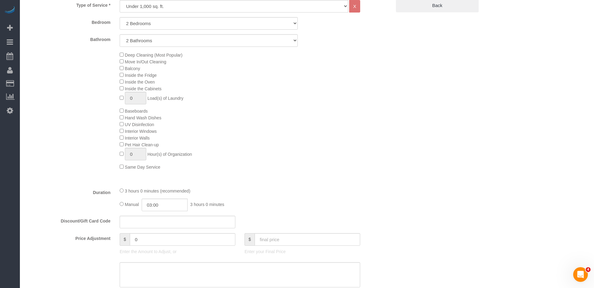
scroll to position [0, 0]
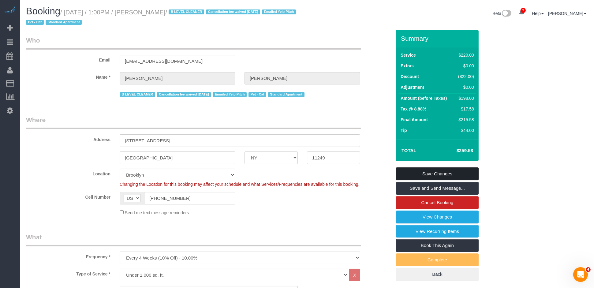
click at [432, 176] on link "Save Changes" at bounding box center [437, 173] width 83 height 13
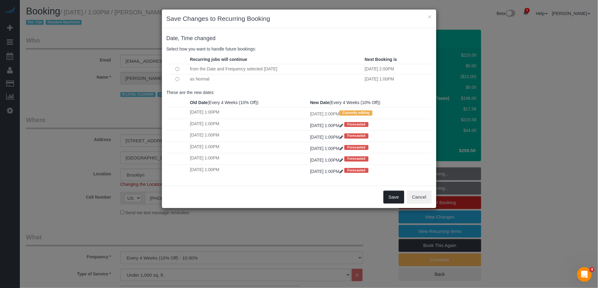
click at [397, 201] on button "Save" at bounding box center [394, 197] width 21 height 13
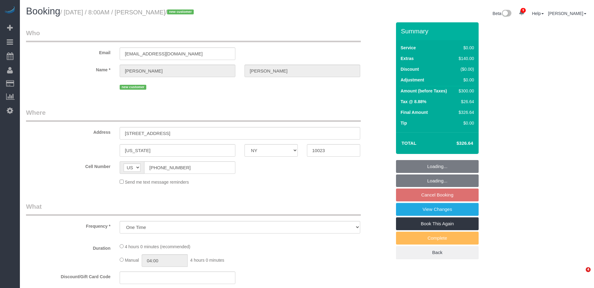
select select "NY"
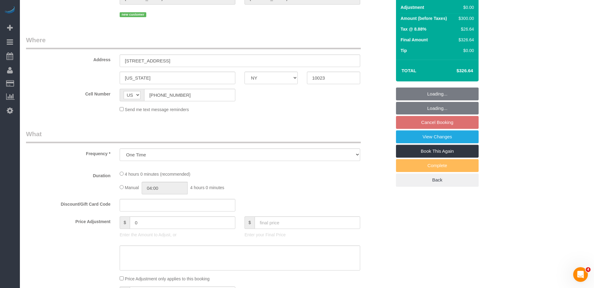
select select "string:stripe-pm_1S1s894VGloSiKo7H4Snx5aC"
select select "1"
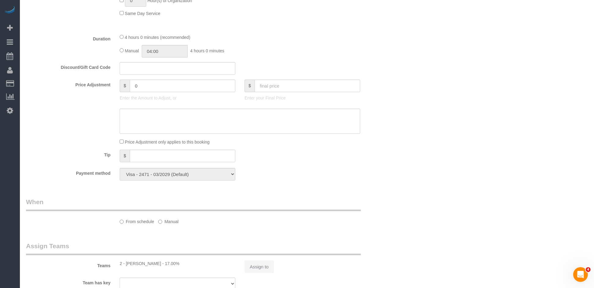
select select "number:56"
select select "number:69"
select select "number:15"
select select "number:6"
select select "object:1353"
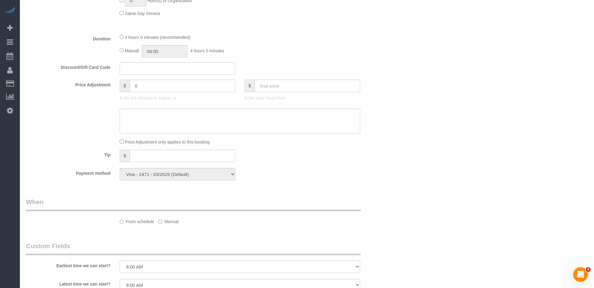
select select "spot1"
select select "1"
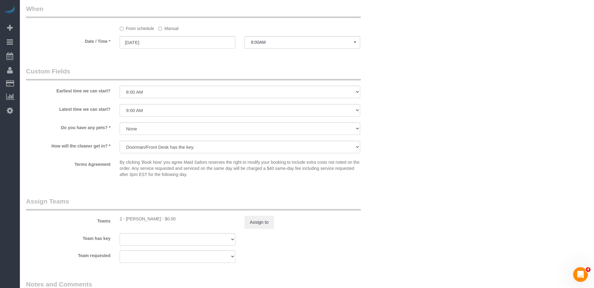
scroll to position [607, 0]
click at [257, 46] on span "8:00AM" at bounding box center [302, 43] width 103 height 5
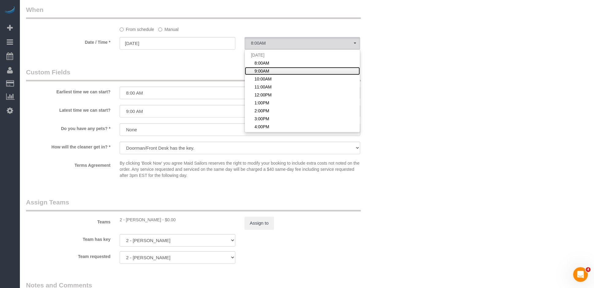
click at [267, 74] on span "9:00AM" at bounding box center [261, 71] width 15 height 6
select select "spot2"
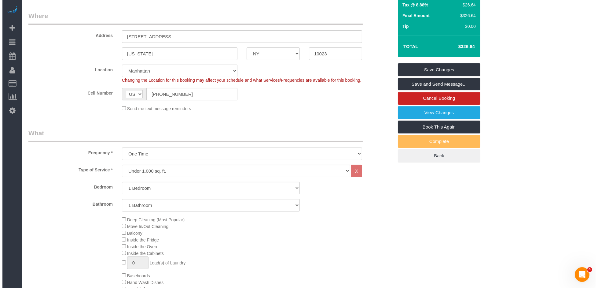
scroll to position [0, 0]
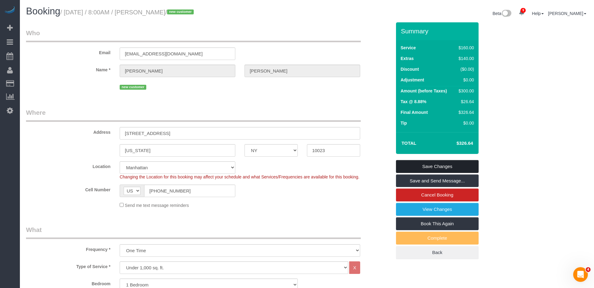
click at [439, 166] on link "Save Changes" at bounding box center [437, 166] width 83 height 13
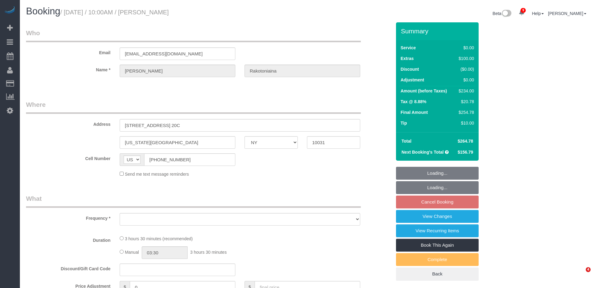
select select "NY"
click at [128, 10] on h1 "Booking / [DATE] / 10:00AM / [PERSON_NAME]" at bounding box center [164, 11] width 276 height 10
select select "object:701"
select select "1"
select select "number:57"
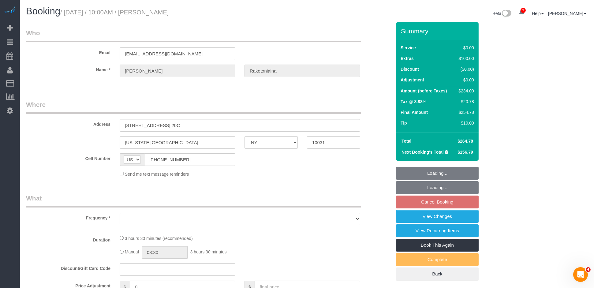
select select "number:73"
select select "number:15"
select select "number:5"
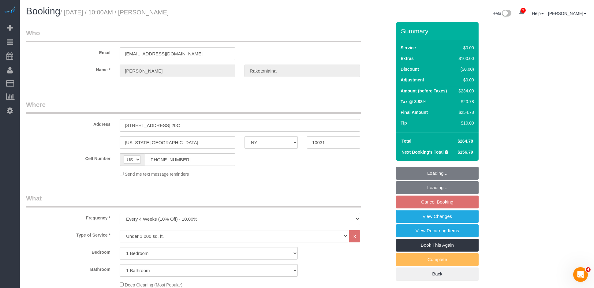
select select "object:955"
select select "string:stripe-pm_1QykEQ4VGloSiKo70pG1UeS6"
select select "spot3"
select select "1"
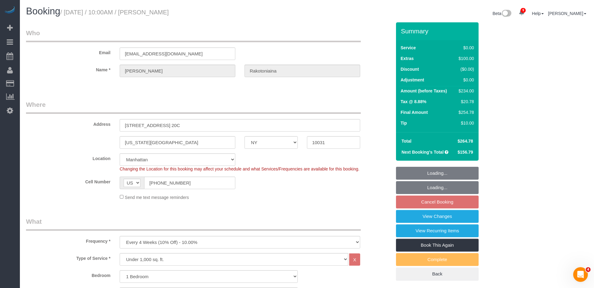
copy small "10:00AM / [PERSON_NAME]"
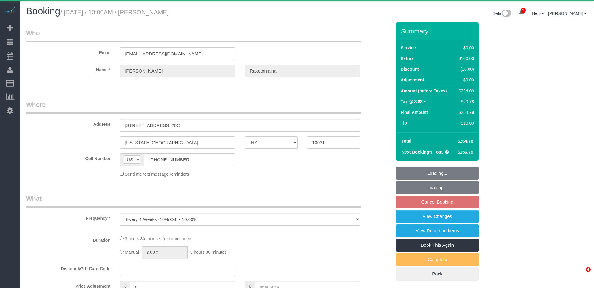
select select "NY"
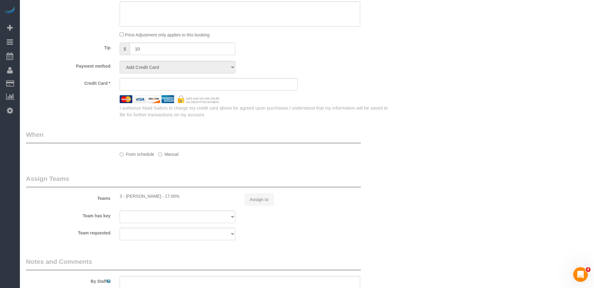
scroll to position [522, 0]
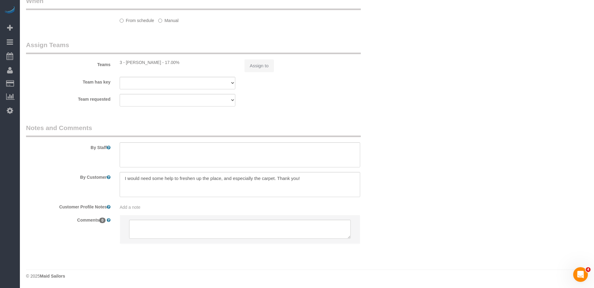
select select "1"
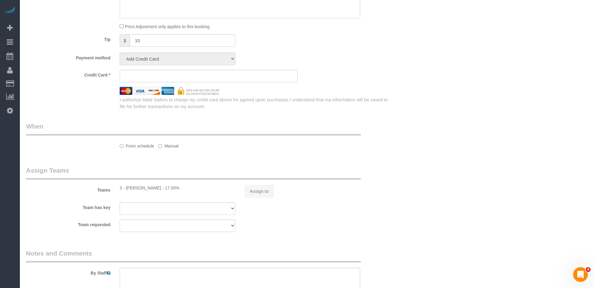
select select "object:806"
select select "string:stripe-pm_1QykEQ4VGloSiKo70pG1UeS6"
select select "spot3"
select select "number:57"
select select "number:73"
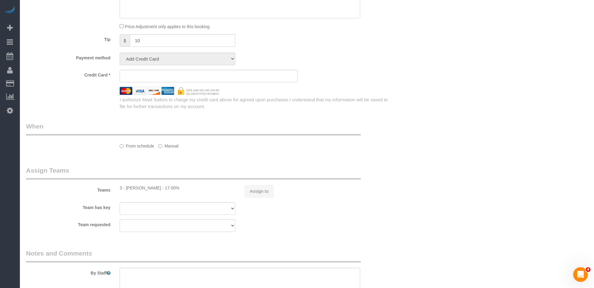
select select "number:15"
select select "number:5"
select select "1"
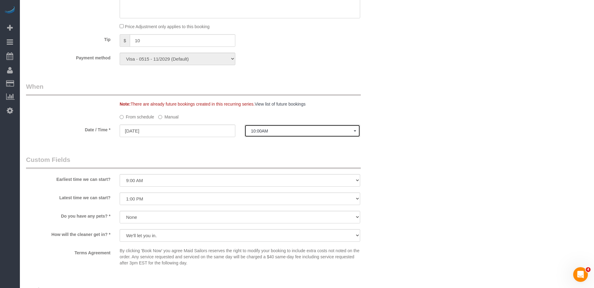
click at [266, 133] on span "10:00AM" at bounding box center [302, 130] width 103 height 5
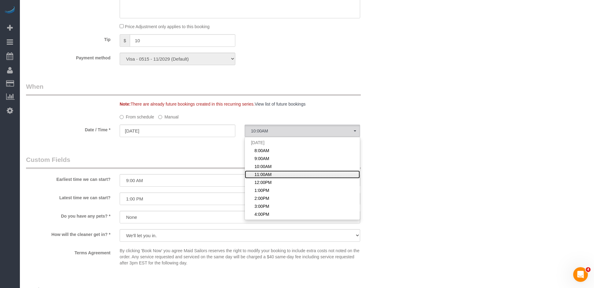
click at [275, 178] on link "11:00AM" at bounding box center [302, 174] width 115 height 8
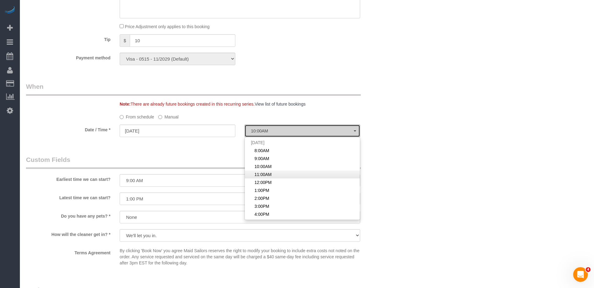
select select "spot4"
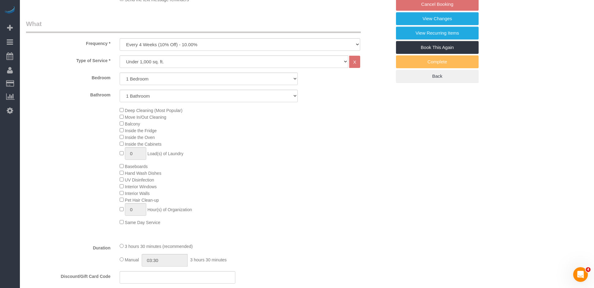
scroll to position [0, 0]
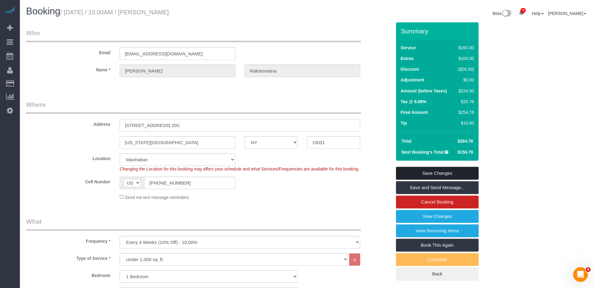
click at [441, 173] on link "Save Changes" at bounding box center [437, 173] width 83 height 13
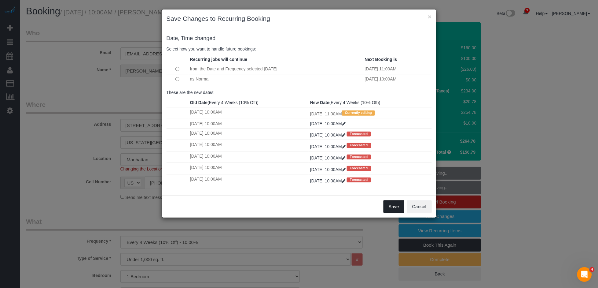
click at [397, 212] on button "Save" at bounding box center [394, 206] width 21 height 13
